Goal: Task Accomplishment & Management: Manage account settings

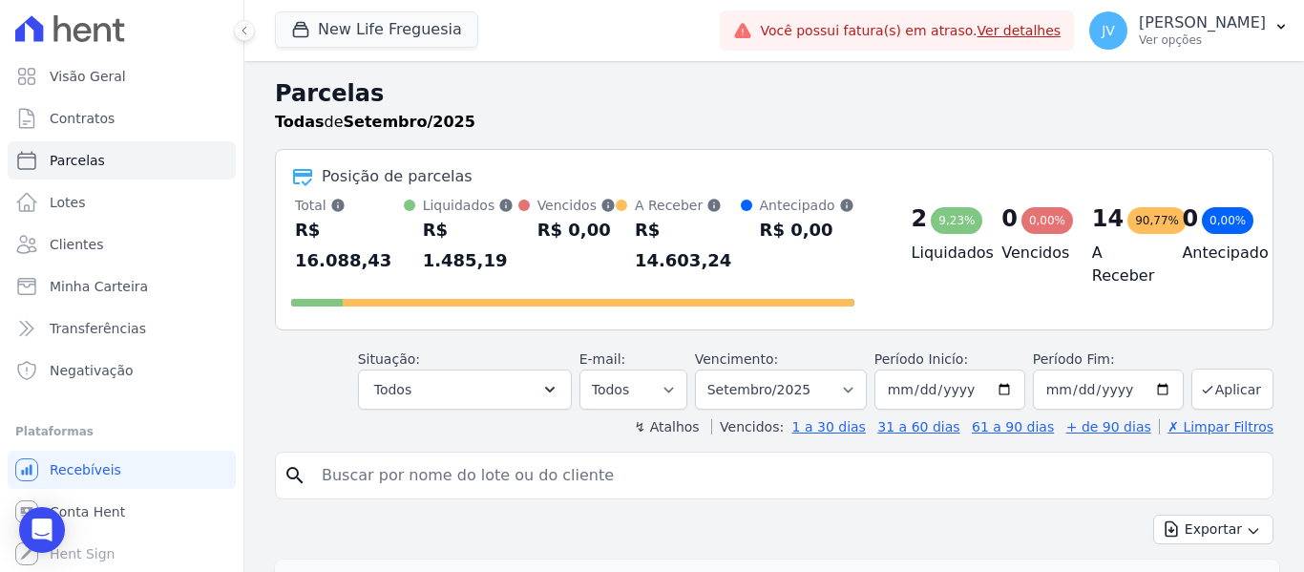
select select
click at [104, 291] on span "Minha Carteira" at bounding box center [99, 286] width 98 height 19
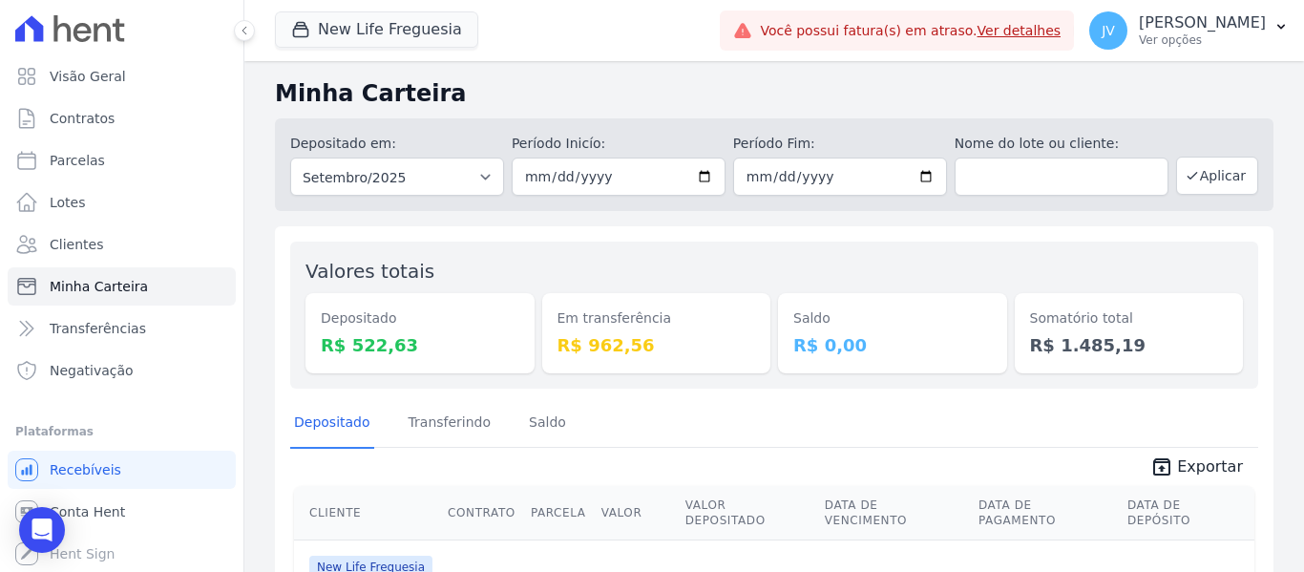
drag, startPoint x: 660, startPoint y: 350, endPoint x: 483, endPoint y: 304, distance: 182.7
click at [483, 304] on div "Valores totais Depositado R$ 522,63 Em transferência R$ 962,56 [GEOGRAPHIC_DATA…" at bounding box center [774, 315] width 968 height 147
click at [483, 304] on div "Depositado R$ 522,63" at bounding box center [420, 333] width 229 height 80
click at [587, 47] on div "New Life Freguesia Vicon - Vitoria Construções LTDA. New Life America New Life …" at bounding box center [493, 30] width 437 height 63
drag, startPoint x: 657, startPoint y: 343, endPoint x: 255, endPoint y: 84, distance: 478.1
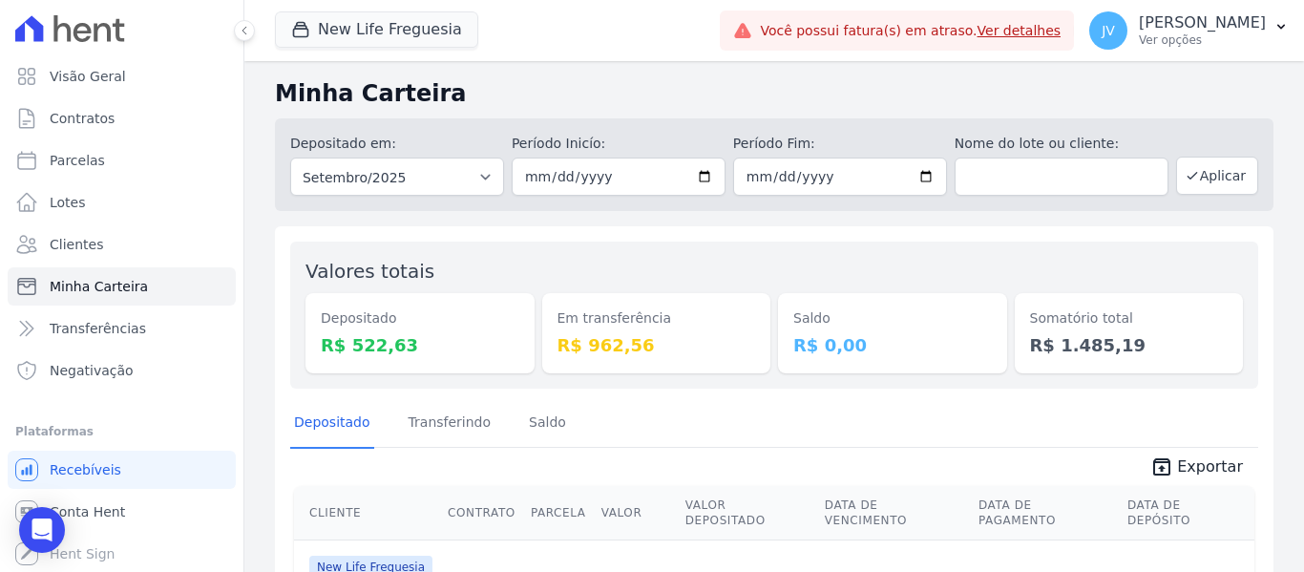
click at [255, 84] on div "Minha Carteira Depositado em: Todos os meses Setembro/2022 Outubro/2022 Novembr…" at bounding box center [774, 378] width 1060 height 634
click at [468, 93] on h2 "Minha Carteira" at bounding box center [774, 93] width 999 height 34
click at [658, 306] on div "Em transferência R$ 962,56" at bounding box center [656, 333] width 229 height 80
click at [383, 47] on div "New Life Freguesia Vicon - Vitoria Construções LTDA. New Life America New Life …" at bounding box center [493, 30] width 437 height 63
click at [381, 43] on button "New Life Freguesia" at bounding box center [376, 29] width 203 height 36
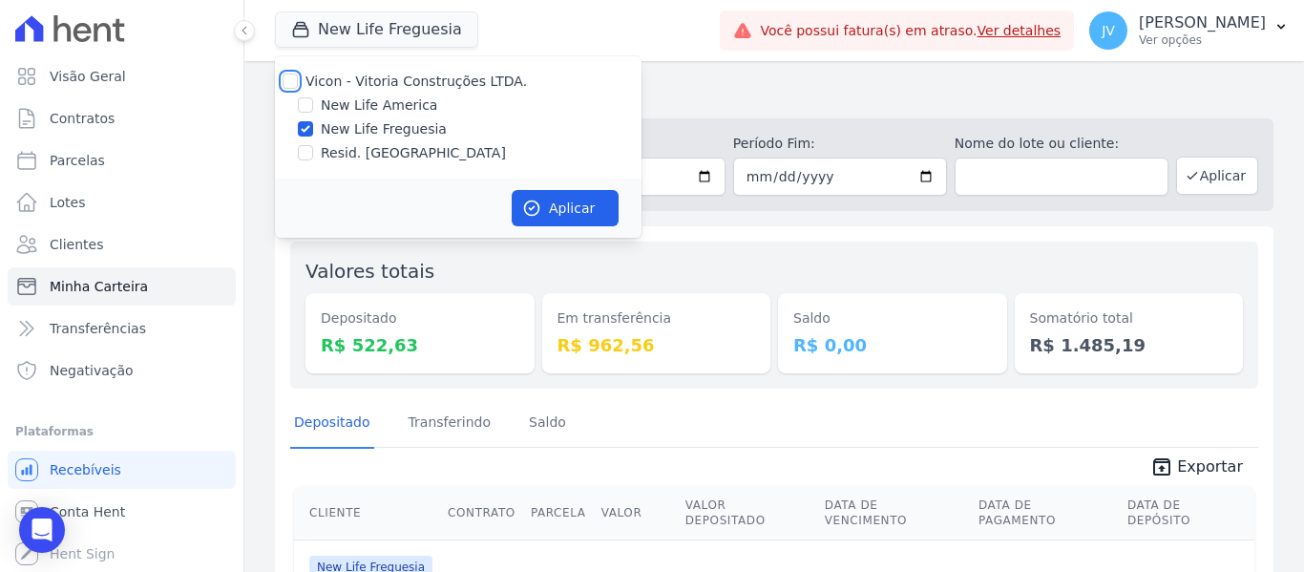
click at [294, 76] on input "Vicon - Vitoria Construções LTDA." at bounding box center [290, 81] width 15 height 15
checkbox input "true"
drag, startPoint x: 631, startPoint y: 239, endPoint x: 602, endPoint y: 219, distance: 35.8
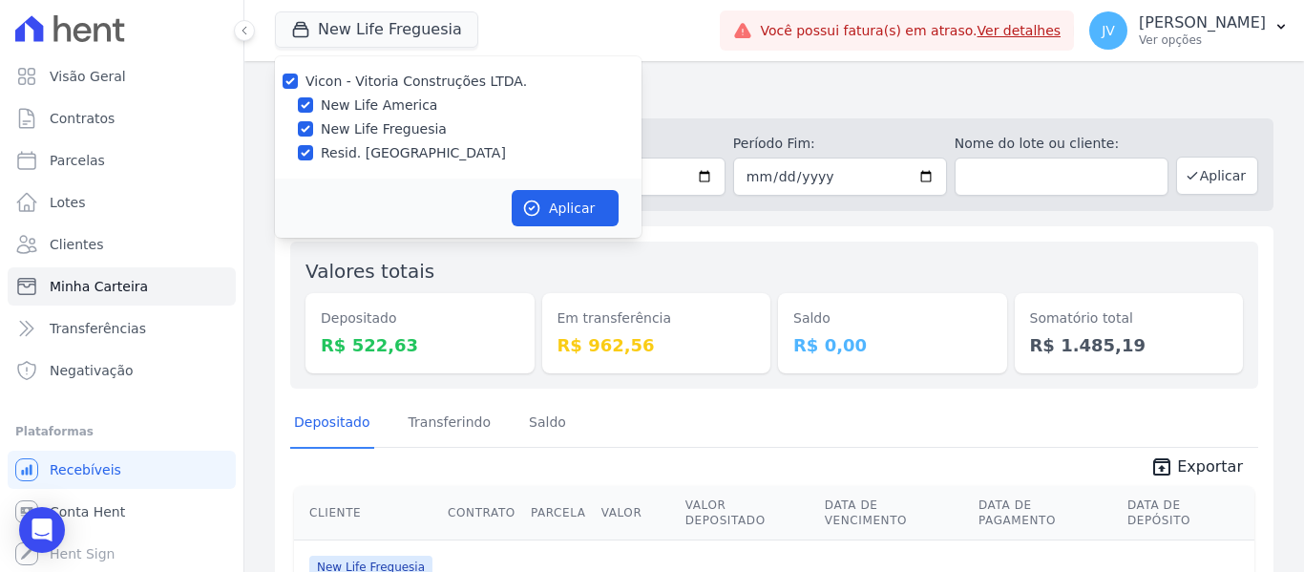
click at [612, 231] on div "New Life Freguesia Vicon - Vitoria Construções LTDA. New Life America New Life …" at bounding box center [774, 286] width 1060 height 572
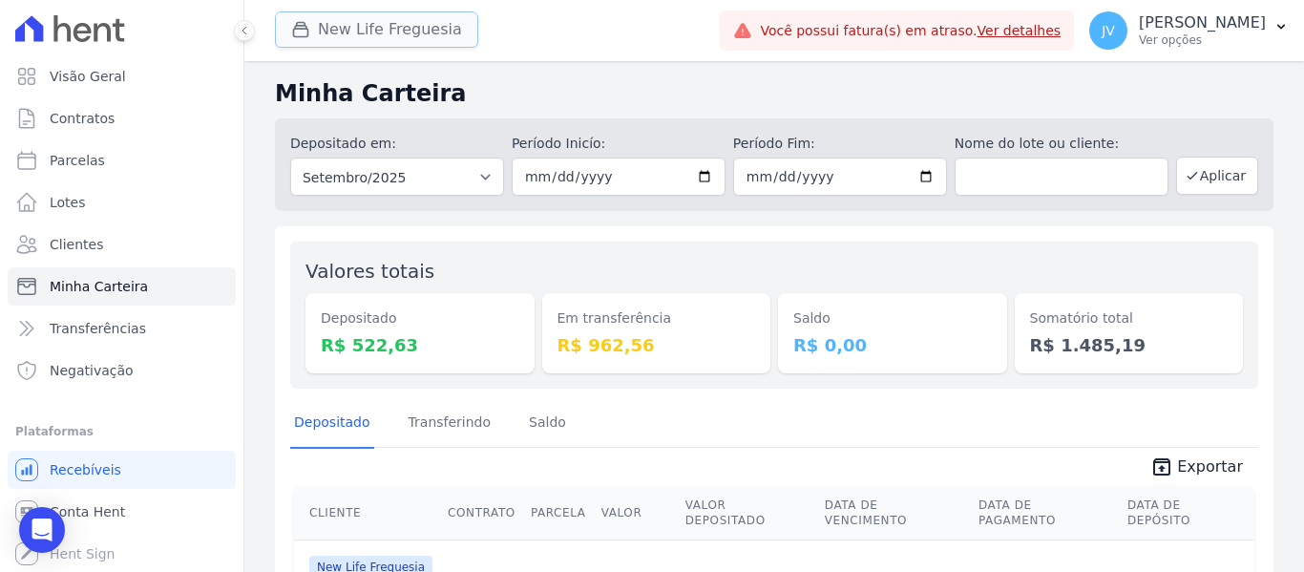
click at [364, 40] on button "New Life Freguesia" at bounding box center [376, 29] width 203 height 36
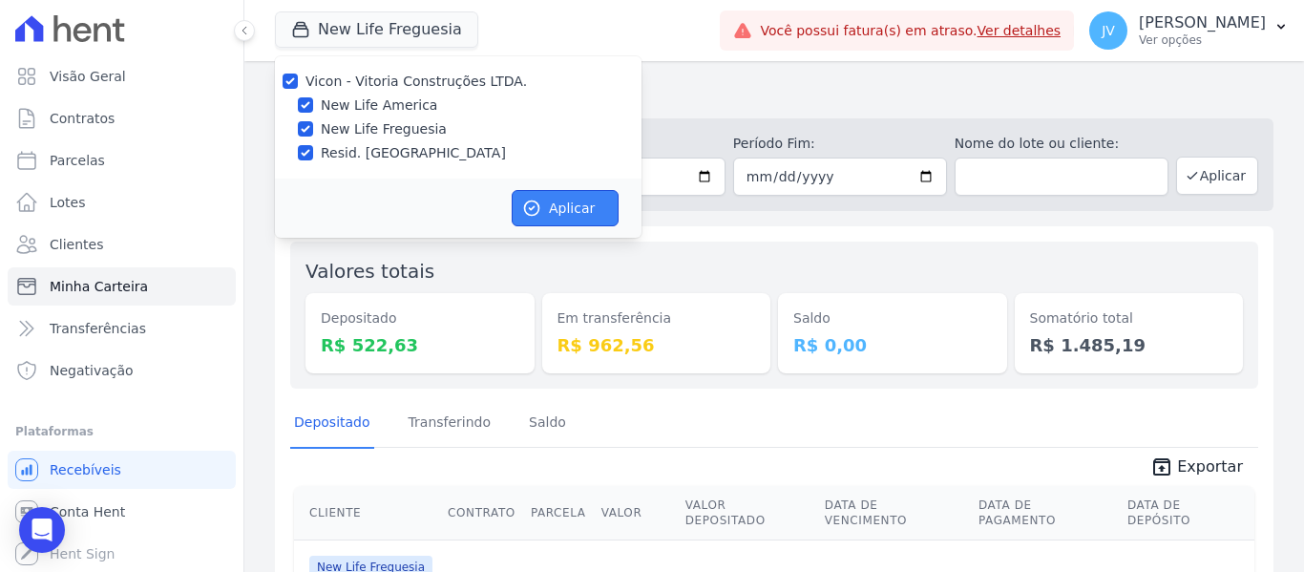
click at [550, 212] on button "Aplicar" at bounding box center [565, 208] width 107 height 36
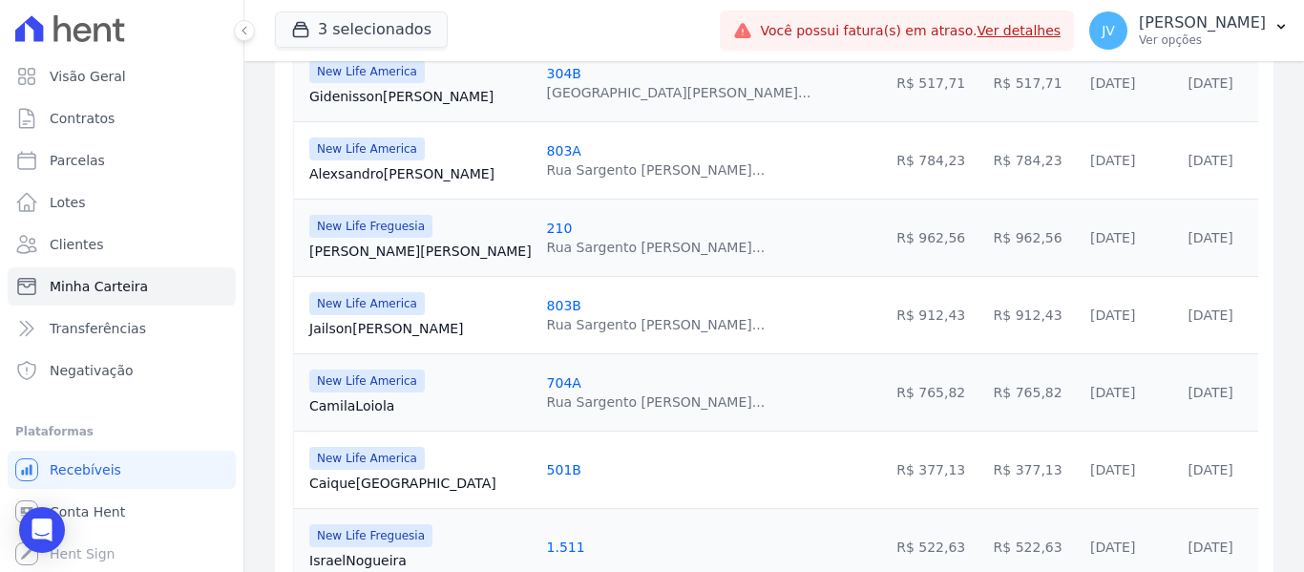
scroll to position [665, 0]
